Goal: Navigation & Orientation: Find specific page/section

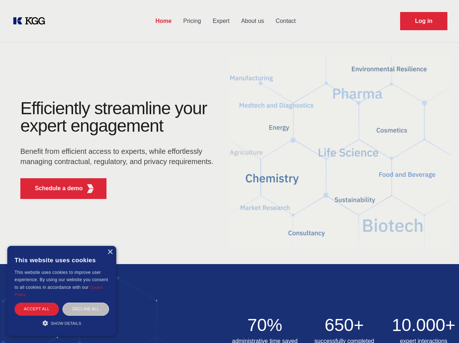
click at [229, 171] on div "Efficiently streamline your expert engagement Benefit from efficient access to …" at bounding box center [119, 152] width 221 height 105
click at [55, 188] on p "Schedule a demo" at bounding box center [59, 188] width 48 height 9
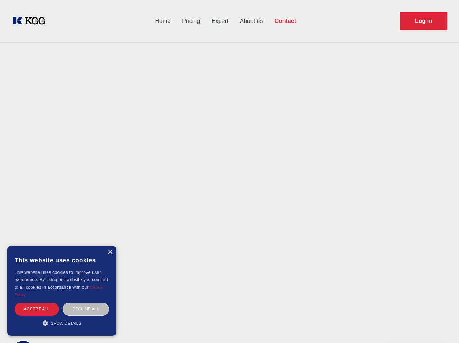
click at [110, 252] on div "× This website uses cookies This website uses cookies to improve user experienc…" at bounding box center [61, 291] width 109 height 90
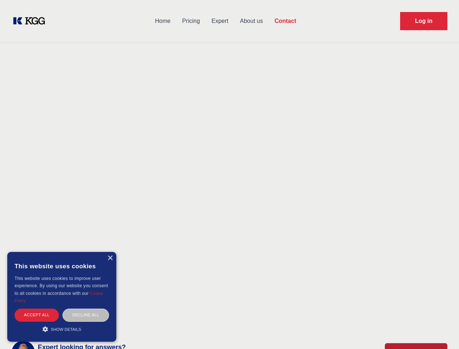
click at [37, 309] on div "Accept all" at bounding box center [37, 315] width 44 height 13
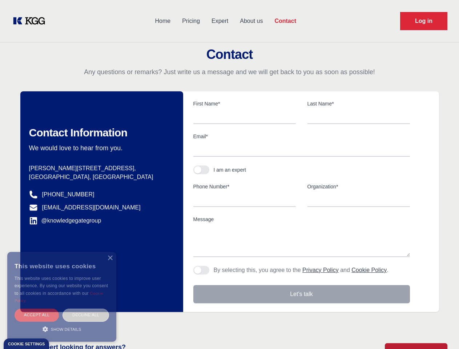
click at [86, 309] on div "Decline all" at bounding box center [86, 315] width 47 height 13
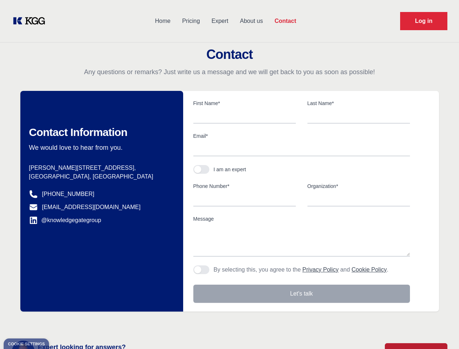
click at [62, 323] on main "Contact Any questions or remarks? Just write us a message and we will get back …" at bounding box center [229, 189] width 459 height 379
